Goal: Transaction & Acquisition: Purchase product/service

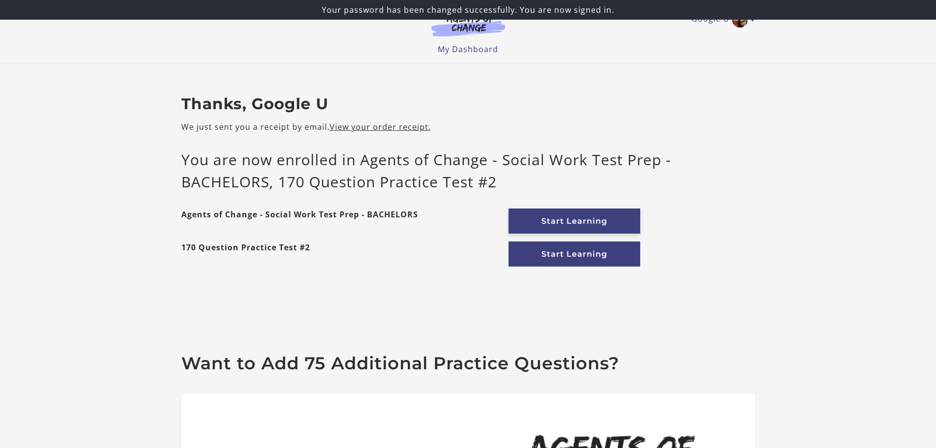
click at [563, 222] on link "Start Learning" at bounding box center [575, 220] width 132 height 25
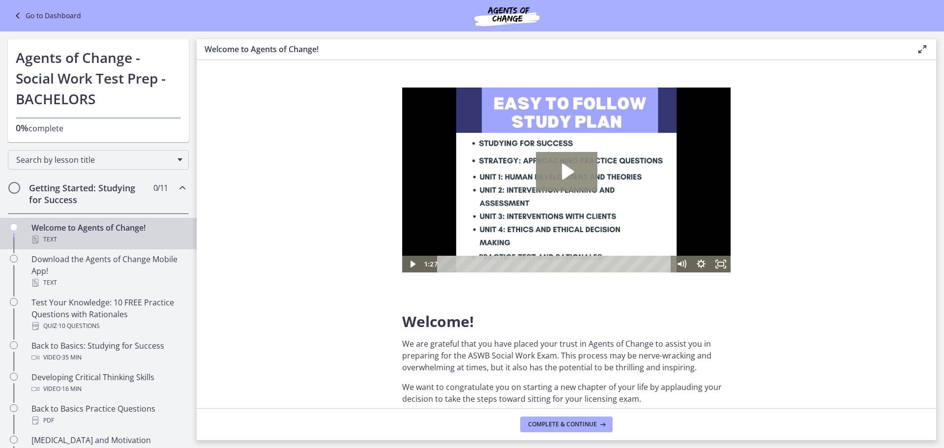
click at [568, 174] on icon "Play Video: c1o6hcmjueu5qasqsu00.mp4" at bounding box center [568, 172] width 12 height 16
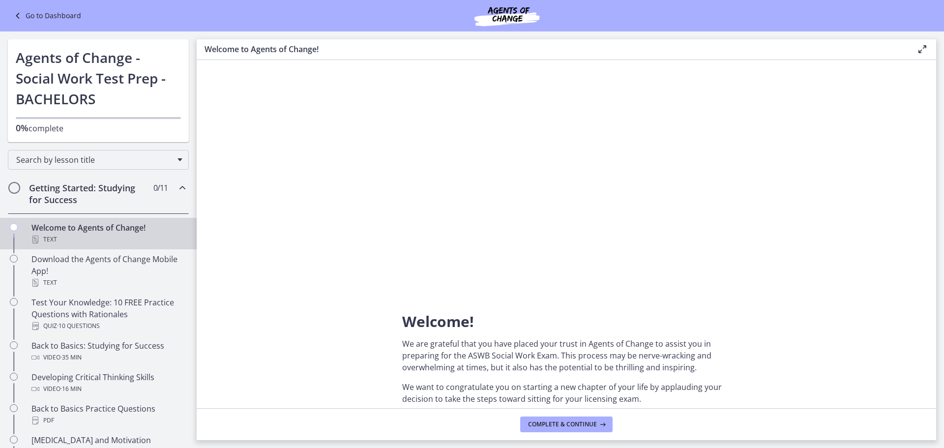
click at [310, 184] on section "Welcome! We are grateful that you have placed your trust in Agents of Change to…" at bounding box center [566, 234] width 739 height 348
click at [148, 163] on span "Search by lesson title" at bounding box center [94, 159] width 156 height 11
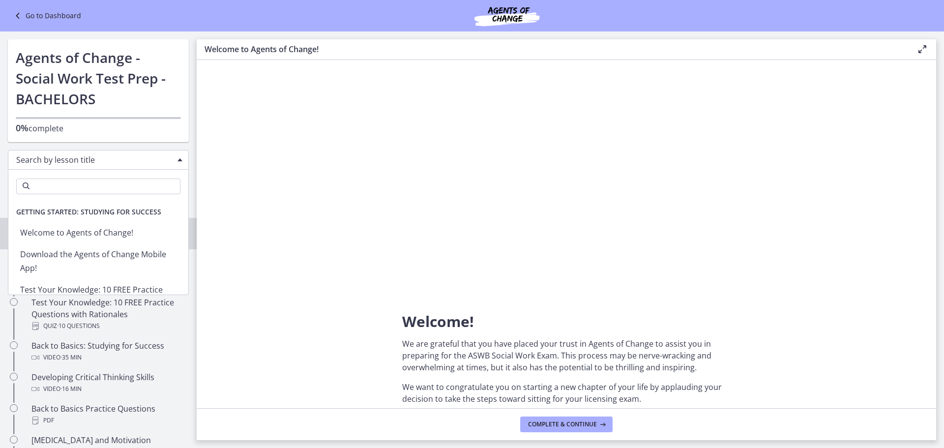
click at [263, 153] on section "Welcome! We are grateful that you have placed your trust in Agents of Change to…" at bounding box center [566, 234] width 739 height 348
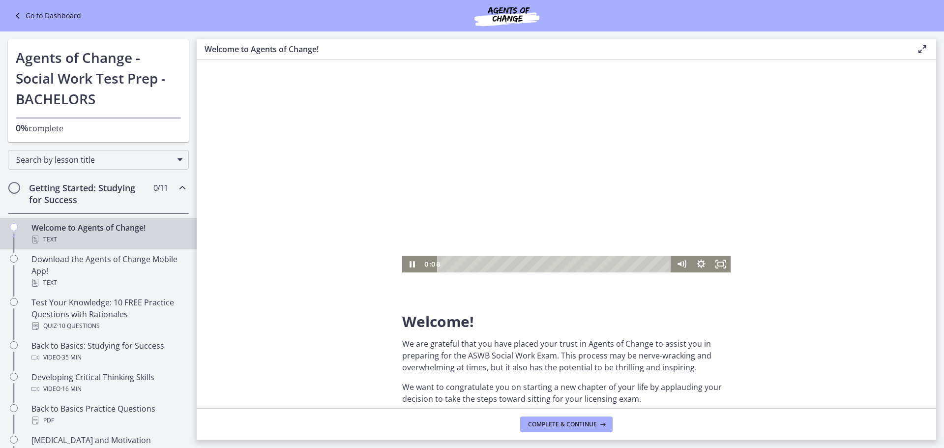
click at [558, 142] on div at bounding box center [566, 179] width 328 height 185
click at [608, 186] on div at bounding box center [566, 179] width 328 height 185
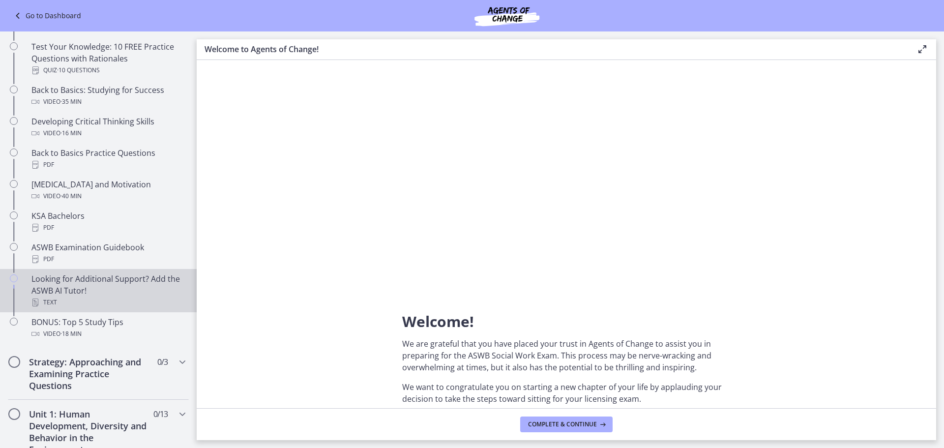
scroll to position [59, 0]
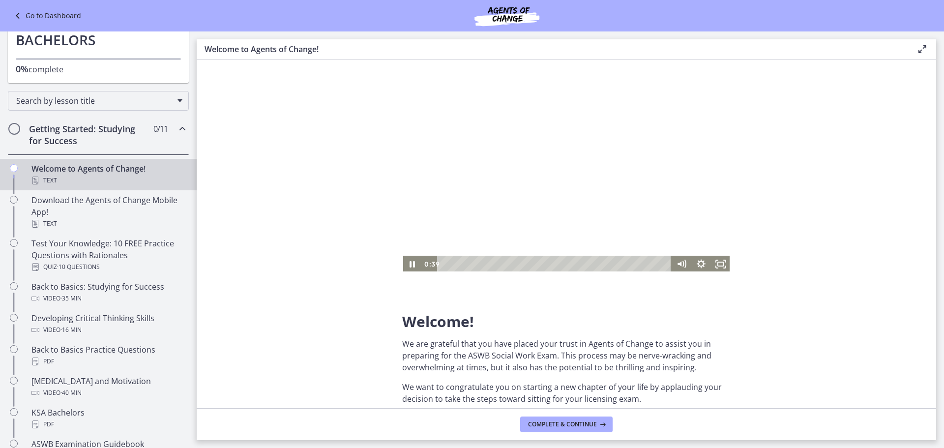
click at [251, 183] on section "Welcome! We are grateful that you have placed your trust in Agents of Change to…" at bounding box center [566, 234] width 739 height 348
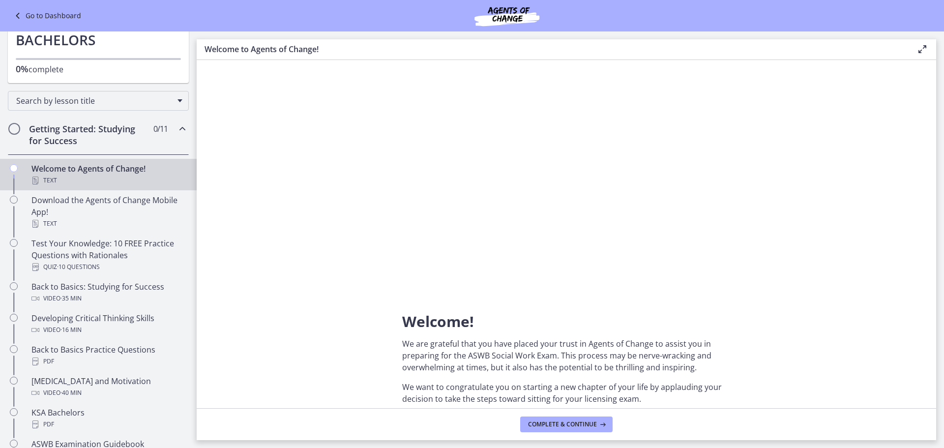
click at [506, 324] on p "Welcome!" at bounding box center [566, 323] width 328 height 14
click at [606, 421] on icon at bounding box center [602, 424] width 10 height 8
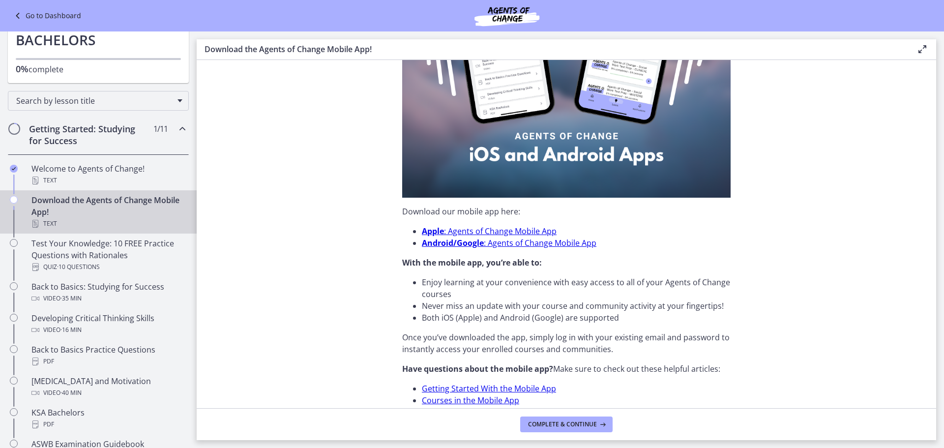
scroll to position [246, 0]
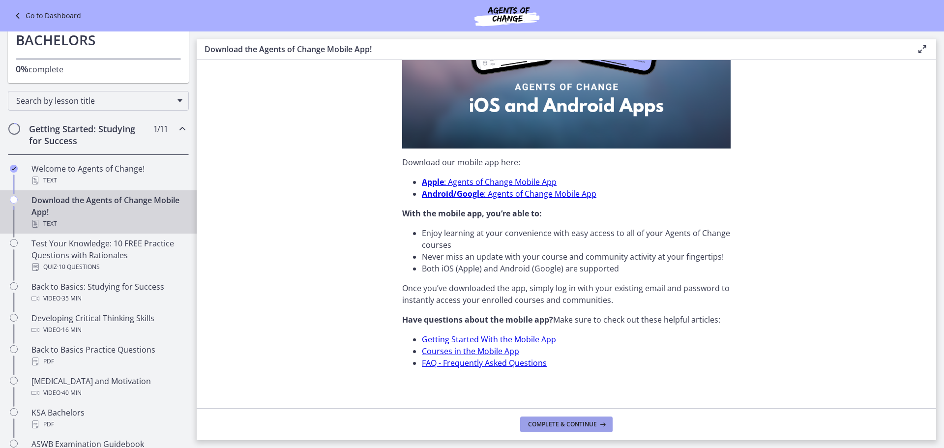
click at [572, 427] on span "Complete & continue" at bounding box center [562, 424] width 69 height 8
